Goal: Task Accomplishment & Management: Use online tool/utility

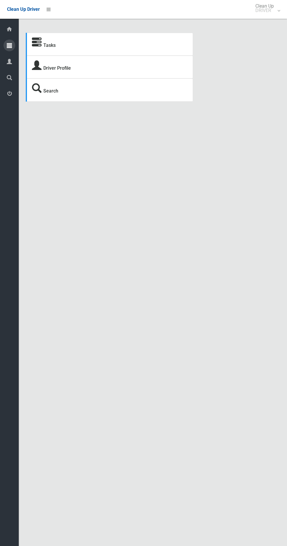
click at [9, 44] on icon at bounding box center [9, 46] width 5 height 12
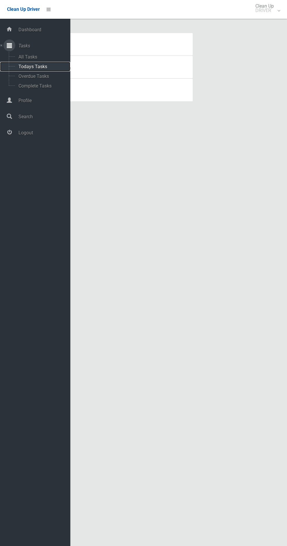
click at [22, 69] on span "Todays Tasks" at bounding box center [41, 67] width 49 height 6
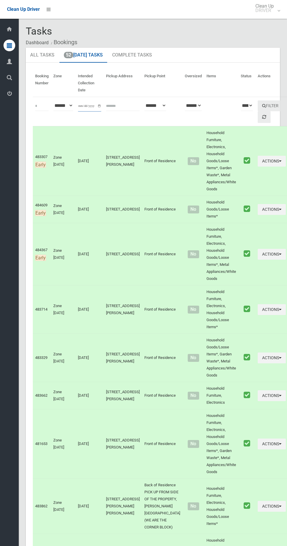
click at [85, 108] on input "**********" at bounding box center [89, 106] width 23 height 11
type input "**********"
click at [258, 107] on button "Filter" at bounding box center [270, 105] width 25 height 11
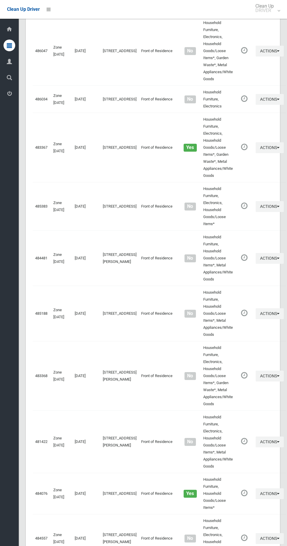
scroll to position [2633, 0]
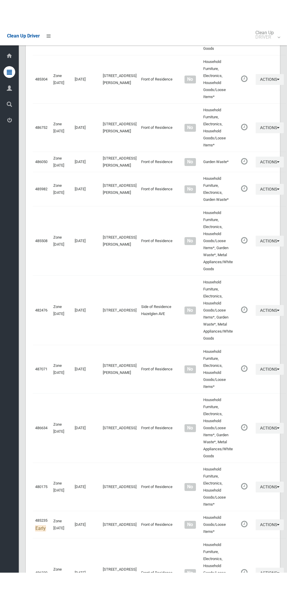
scroll to position [2580, 0]
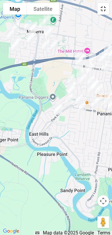
click at [105, 6] on button "Toggle fullscreen view" at bounding box center [104, 9] width 12 height 12
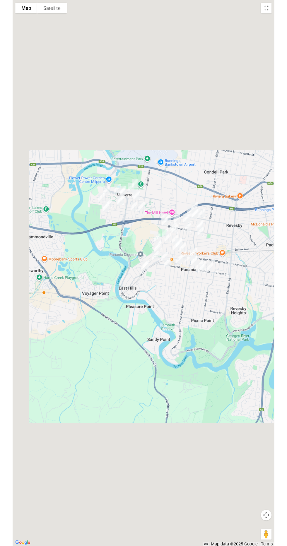
scroll to position [2596, 0]
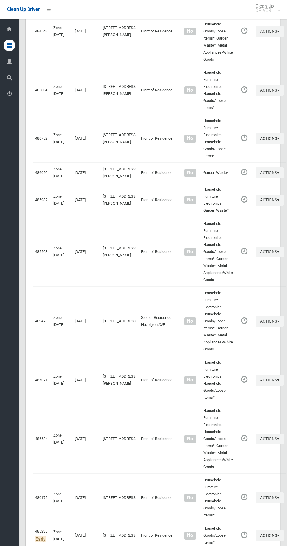
click at [39, 15] on div "Clean Up Driver" at bounding box center [23, 9] width 33 height 19
click at [56, 15] on div "Clean Up Driver" at bounding box center [28, 9] width 57 height 19
click at [48, 15] on li at bounding box center [47, 9] width 14 height 19
click at [48, 9] on icon at bounding box center [49, 9] width 4 height 10
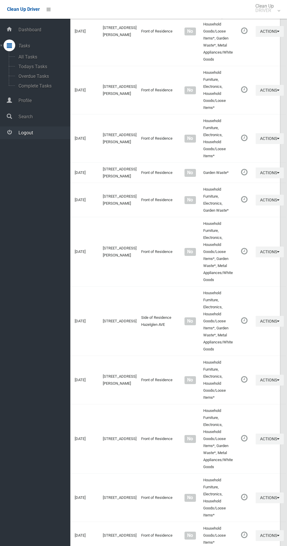
click at [34, 136] on link "Logout" at bounding box center [35, 132] width 70 height 13
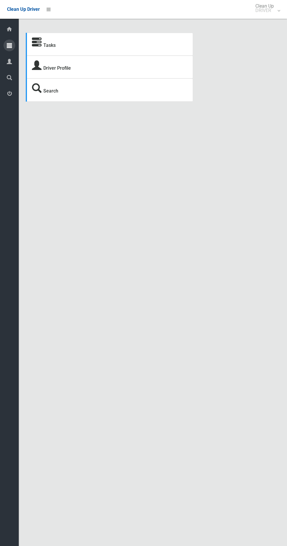
click at [13, 48] on div at bounding box center [10, 46] width 12 height 12
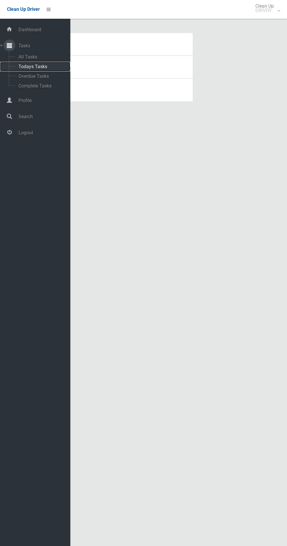
click at [52, 66] on span "Todays Tasks" at bounding box center [41, 67] width 49 height 6
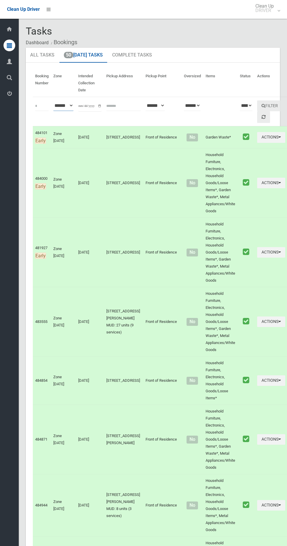
click at [72, 105] on select "**********" at bounding box center [63, 105] width 20 height 11
click at [95, 101] on input "**********" at bounding box center [89, 106] width 23 height 11
type input "**********"
click at [258, 104] on button "Filter" at bounding box center [269, 105] width 25 height 11
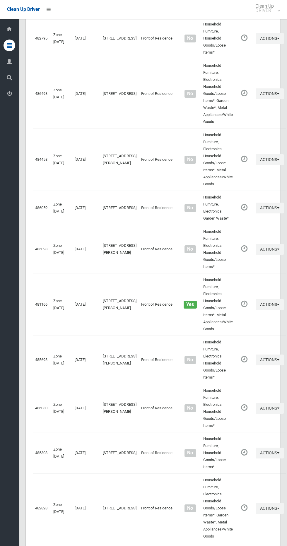
scroll to position [2530, 0]
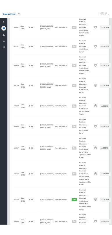
scroll to position [2477, 0]
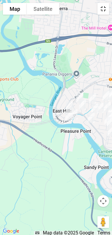
click at [106, 10] on button "Toggle fullscreen view" at bounding box center [104, 9] width 12 height 12
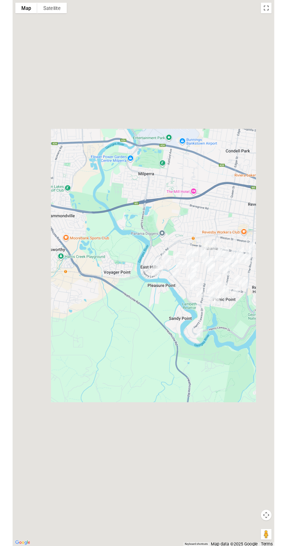
scroll to position [2503, 0]
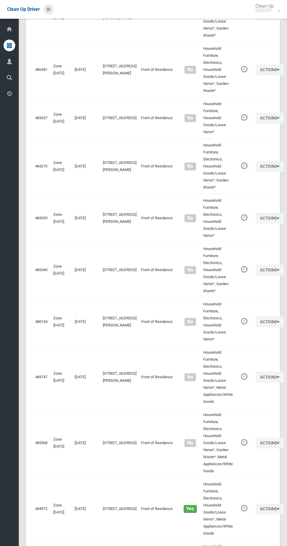
click at [48, 12] on icon at bounding box center [49, 9] width 4 height 10
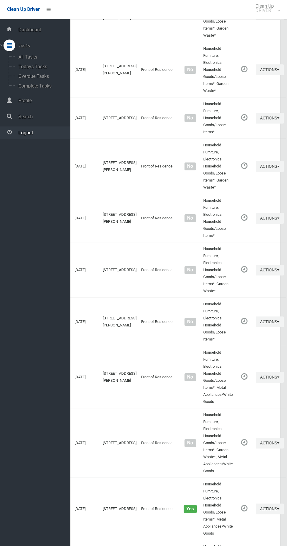
click at [47, 135] on link "Logout" at bounding box center [35, 132] width 70 height 13
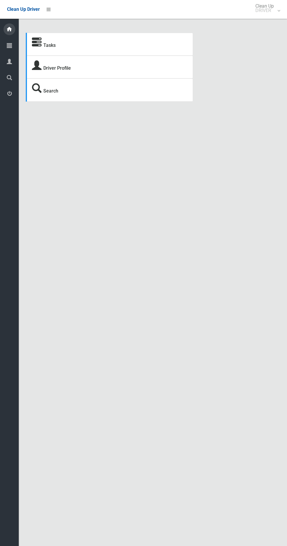
click at [10, 29] on icon at bounding box center [9, 29] width 6 height 12
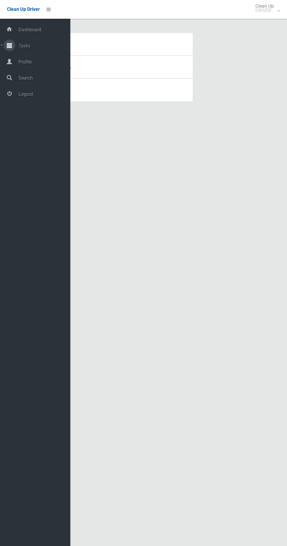
click at [10, 45] on icon at bounding box center [9, 46] width 5 height 12
click at [38, 75] on span "Overdue Tasks" at bounding box center [41, 76] width 49 height 6
click at [47, 66] on span "Todays Tasks" at bounding box center [41, 67] width 49 height 6
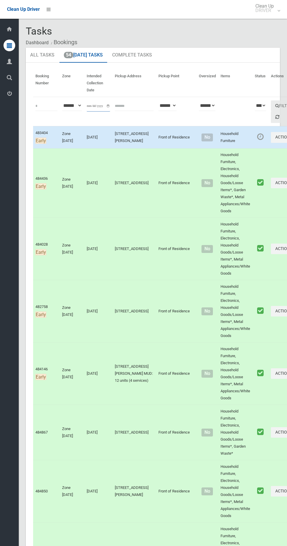
click at [96, 101] on input "**********" at bounding box center [98, 106] width 23 height 11
type input "**********"
click at [271, 104] on button "Filter" at bounding box center [283, 105] width 25 height 11
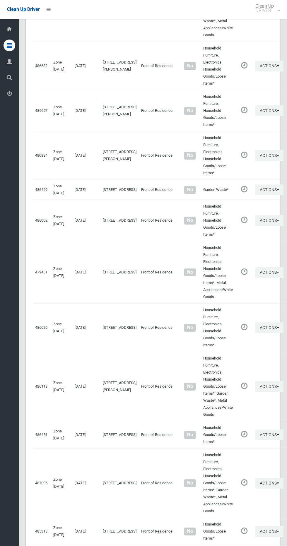
scroll to position [2754, 0]
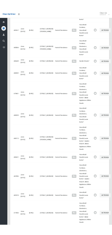
scroll to position [2702, 0]
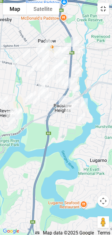
click at [105, 10] on button "Toggle fullscreen view" at bounding box center [104, 9] width 12 height 12
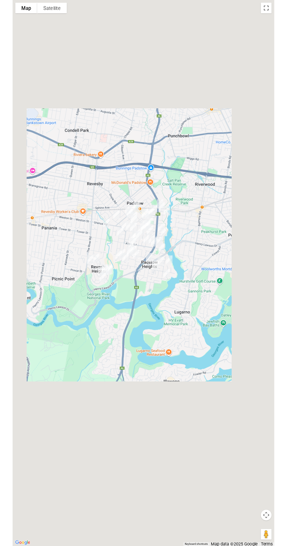
scroll to position [2733, 0]
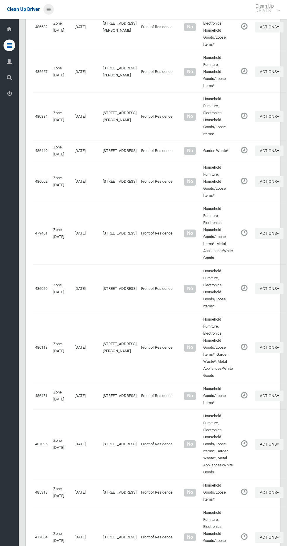
click at [48, 9] on icon at bounding box center [49, 9] width 4 height 10
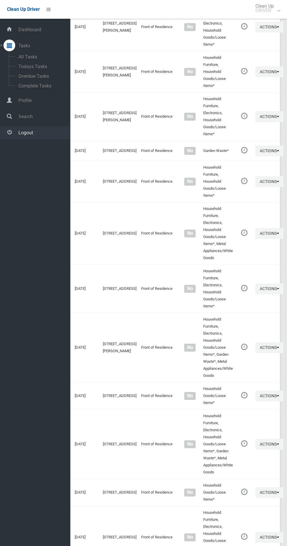
click at [44, 135] on link "Logout" at bounding box center [35, 132] width 70 height 13
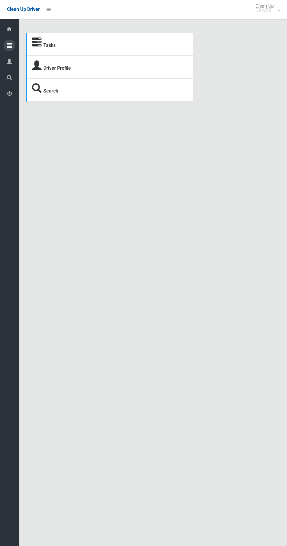
click at [12, 46] on div at bounding box center [10, 46] width 12 height 12
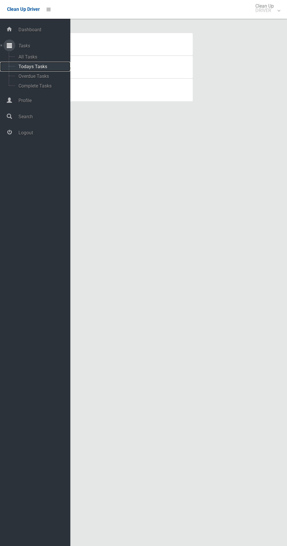
click at [56, 66] on span "Todays Tasks" at bounding box center [41, 67] width 49 height 6
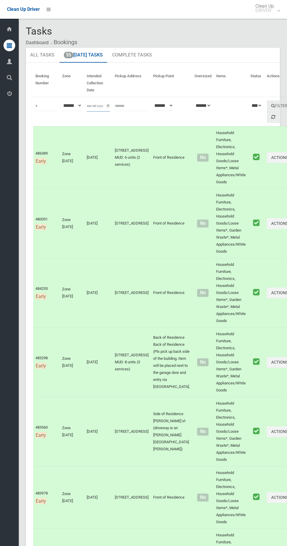
click at [95, 106] on input "**********" at bounding box center [98, 106] width 23 height 11
type input "**********"
click at [271, 106] on icon "submit" at bounding box center [273, 106] width 4 height 4
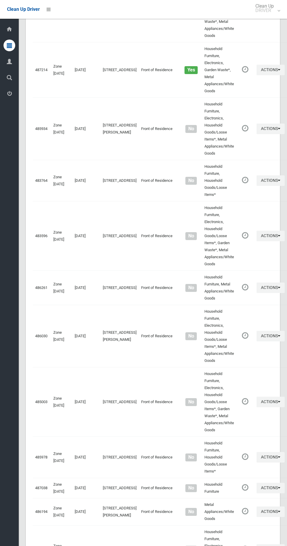
scroll to position [2802, 0]
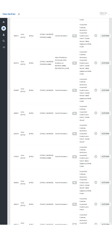
scroll to position [2749, 0]
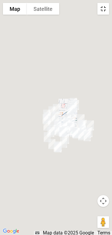
click at [106, 10] on button "Toggle fullscreen view" at bounding box center [104, 9] width 12 height 12
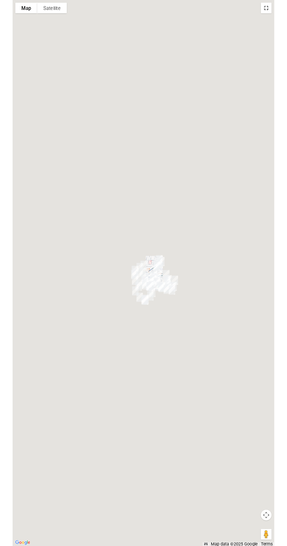
scroll to position [2775, 0]
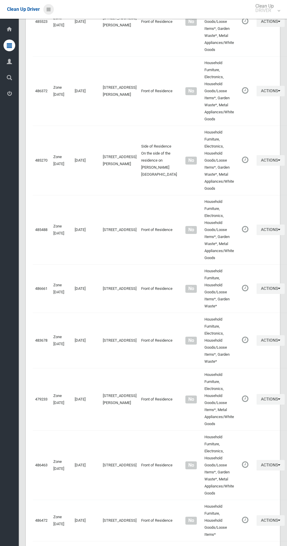
click at [48, 9] on icon at bounding box center [49, 9] width 4 height 10
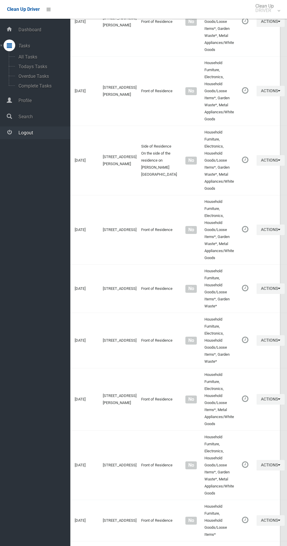
click at [62, 132] on span "Logout" at bounding box center [44, 133] width 54 height 6
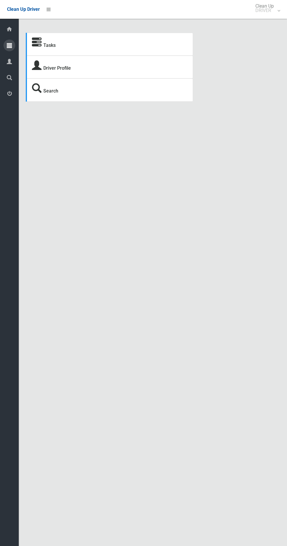
click at [12, 46] on div at bounding box center [10, 46] width 12 height 12
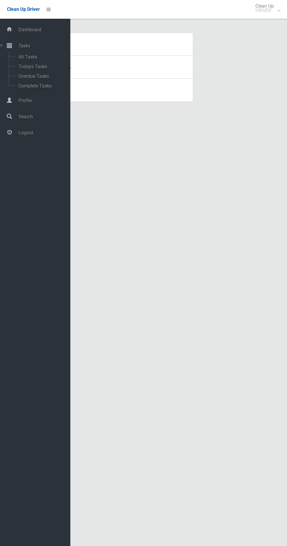
click at [131, 160] on div "Tasks Driver Profile Search Driver Dashboard Dashboard Tasks All Tasks Todays T…" at bounding box center [143, 280] width 287 height 546
click at [48, 9] on icon at bounding box center [49, 9] width 4 height 10
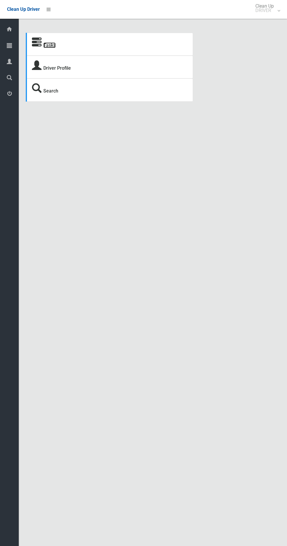
click at [46, 45] on link "Tasks" at bounding box center [49, 45] width 12 height 6
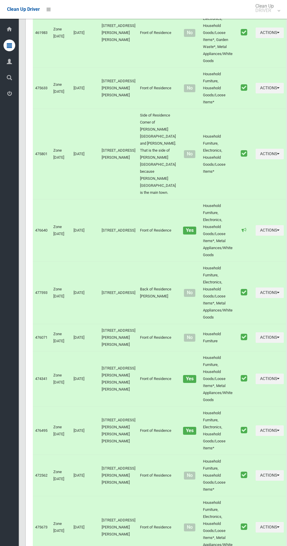
scroll to position [796, 0]
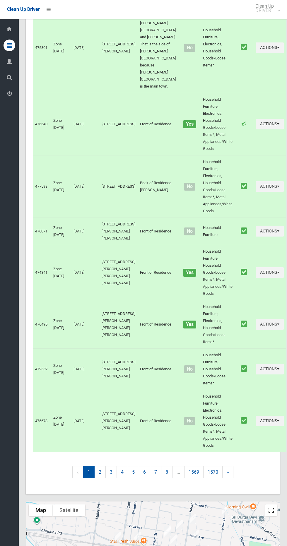
click at [270, 504] on button "Toggle fullscreen view" at bounding box center [271, 510] width 12 height 12
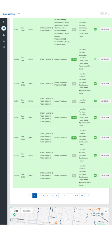
scroll to position [743, 0]
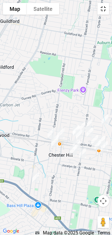
click at [101, 10] on button "Toggle fullscreen view" at bounding box center [104, 9] width 12 height 12
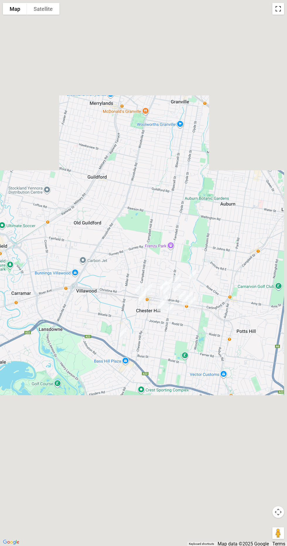
scroll to position [796, 0]
